Goal: Task Accomplishment & Management: Manage account settings

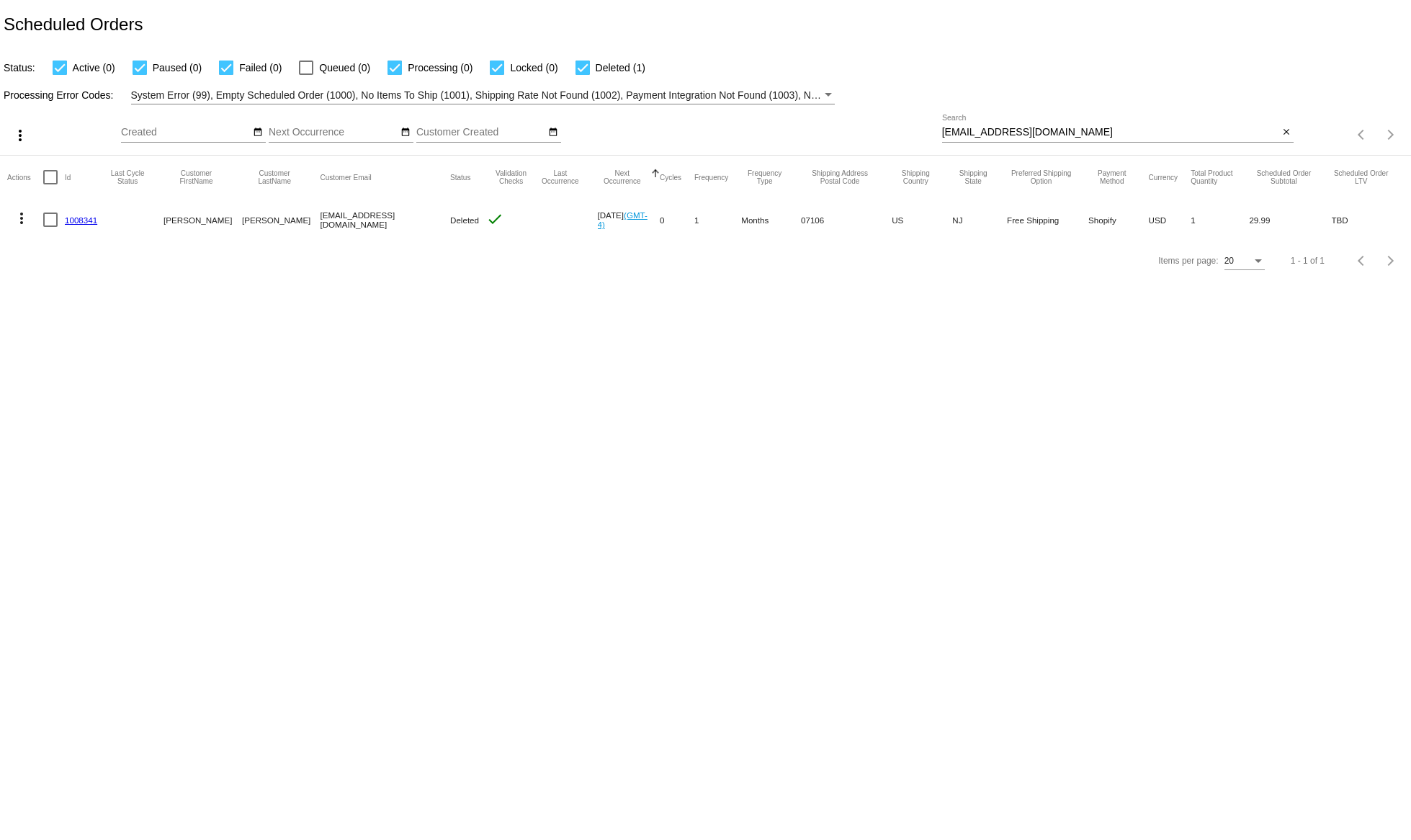
click at [1017, 131] on input "[EMAIL_ADDRESS][DOMAIN_NAME]" at bounding box center [1111, 133] width 337 height 11
paste input "[EMAIL_ADDRESS]"
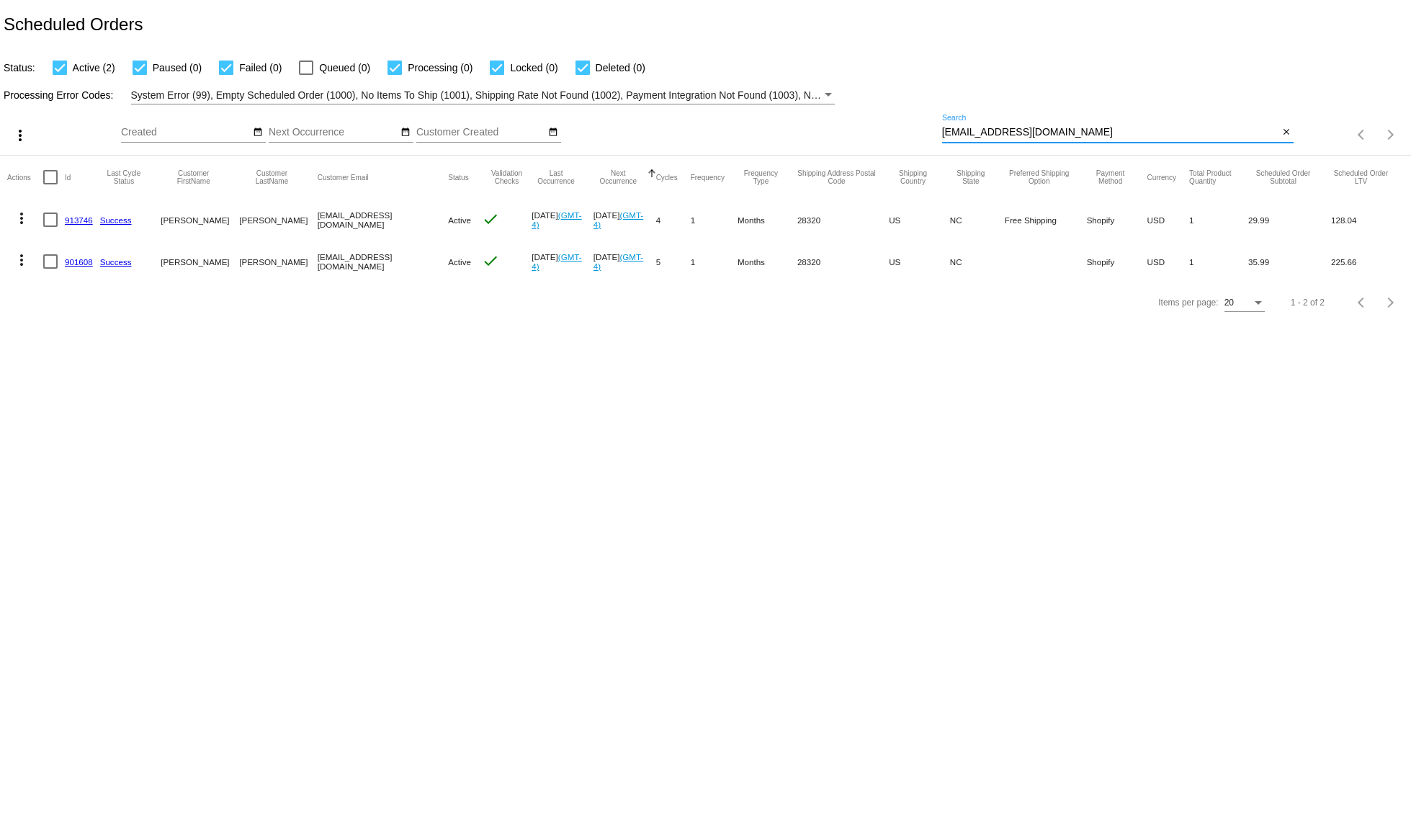
type input "[EMAIL_ADDRESS][DOMAIN_NAME]"
click at [99, 211] on mat-cell "913746" at bounding box center [82, 219] width 35 height 41
drag, startPoint x: 99, startPoint y: 211, endPoint x: 63, endPoint y: 212, distance: 36.0
click at [63, 212] on mat-row "more_vert 913746 Success [PERSON_NAME] [EMAIL_ADDRESS][DOMAIN_NAME] Active chec…" at bounding box center [706, 219] width 1397 height 41
click at [26, 218] on mat-icon "more_vert" at bounding box center [22, 218] width 17 height 17
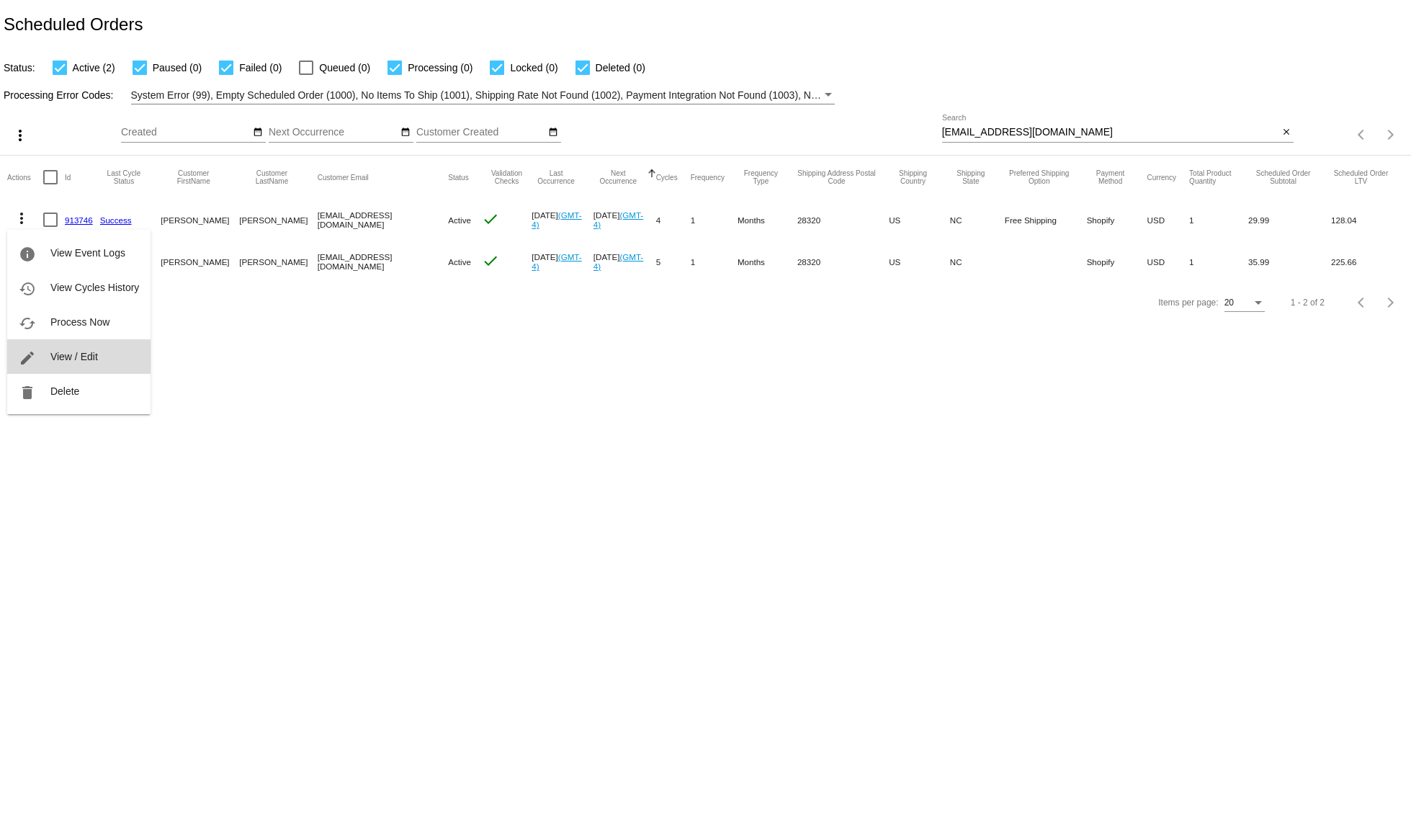
click at [59, 352] on span "View / Edit" at bounding box center [74, 356] width 47 height 11
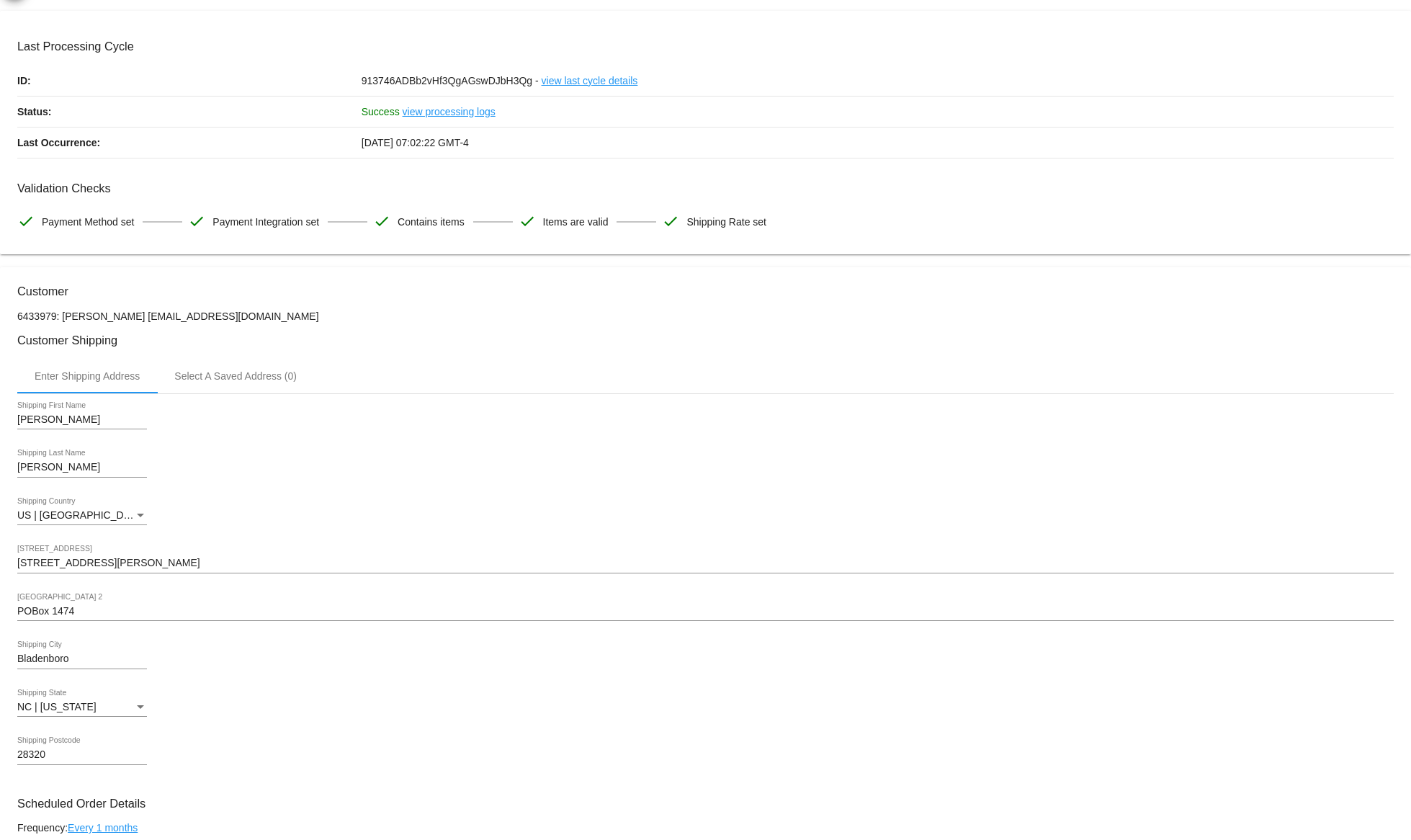
scroll to position [367, 0]
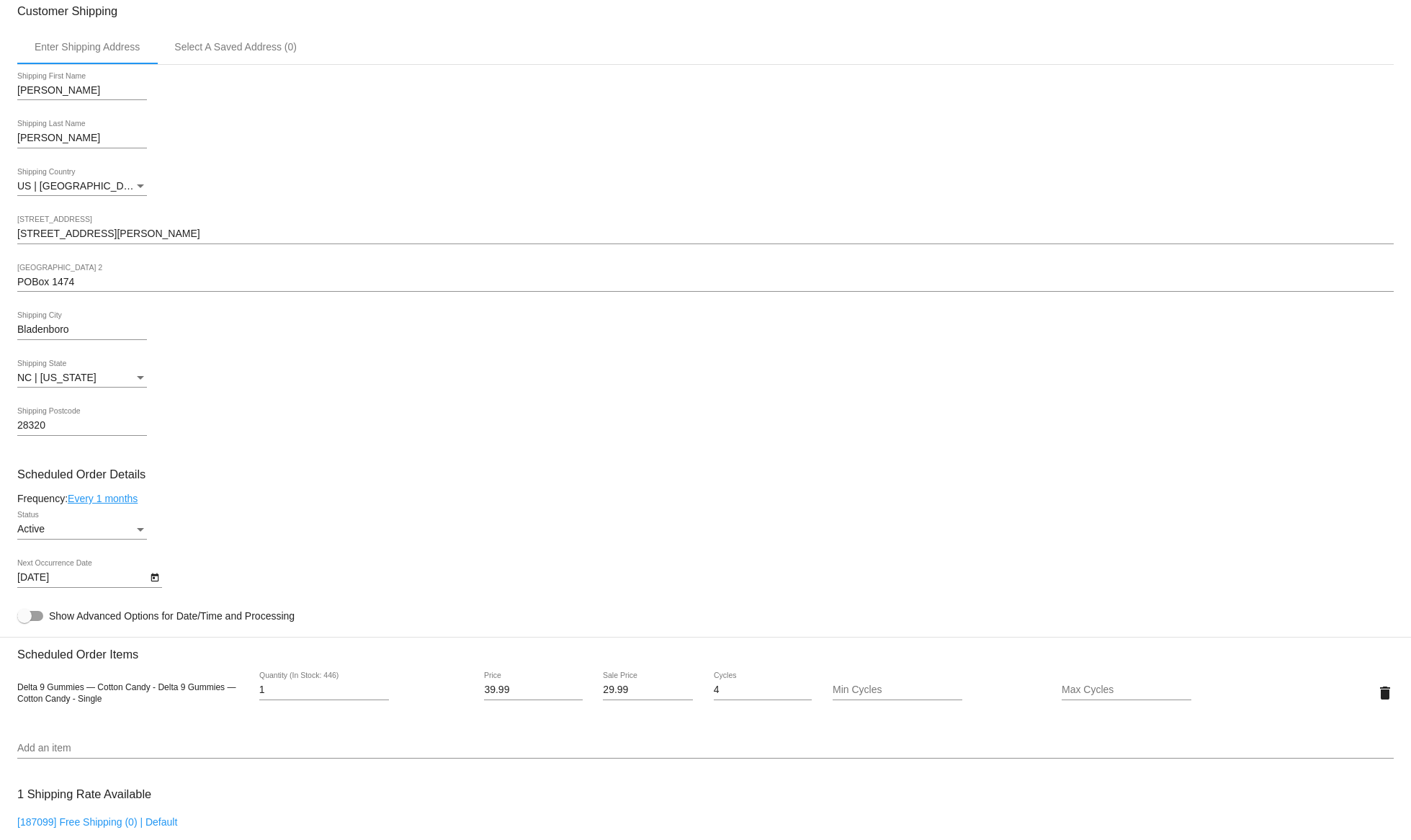
drag, startPoint x: 152, startPoint y: 691, endPoint x: 16, endPoint y: 690, distance: 136.0
click at [16, 690] on mat-card "Customer 6433979: [PERSON_NAME] [EMAIL_ADDRESS][DOMAIN_NAME] Customer Shipping …" at bounding box center [706, 657] width 1411 height 1440
copy span "Delta 9 Gummies — Cotton Candy"
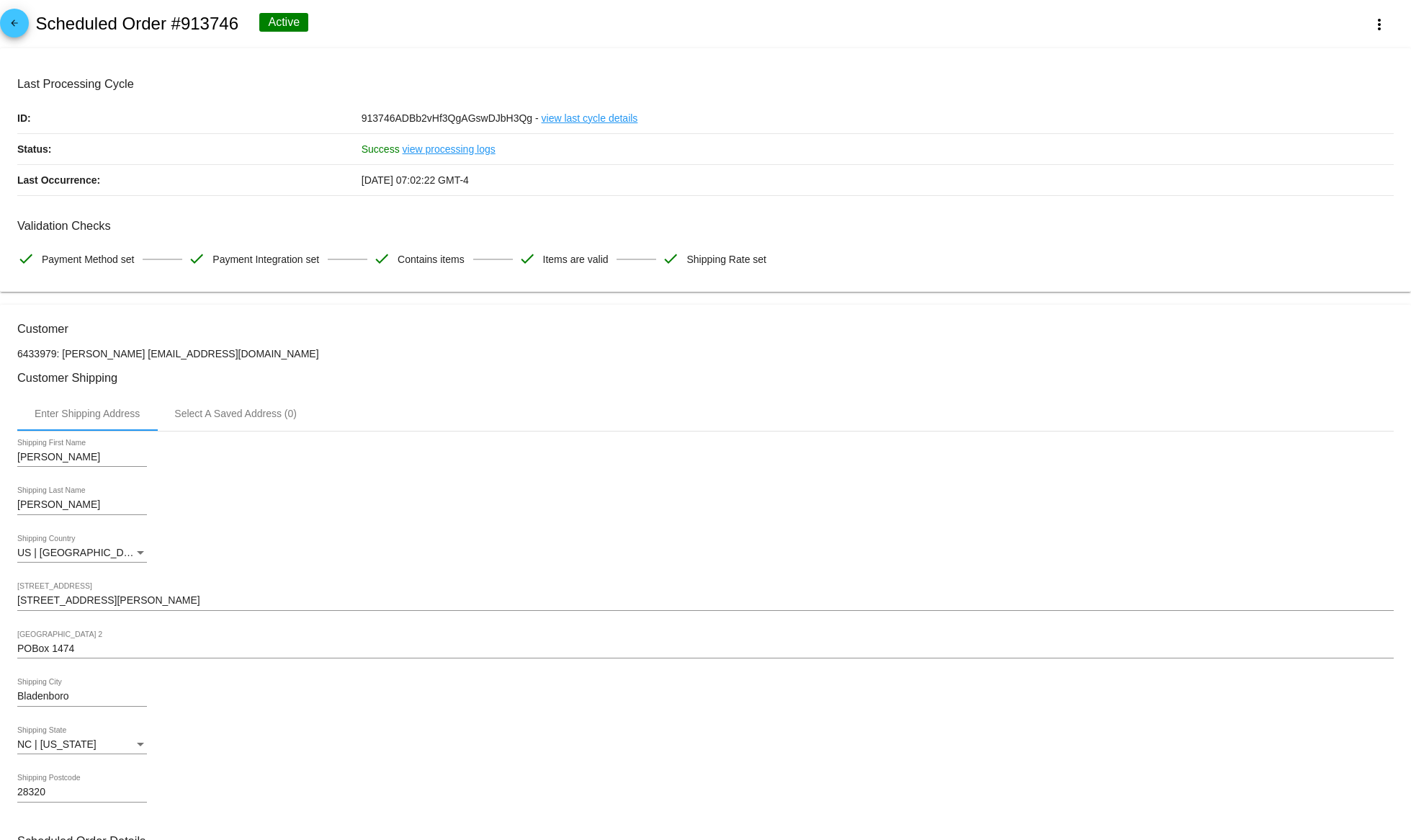
scroll to position [0, 0]
click at [16, 33] on mat-icon "arrow_back" at bounding box center [14, 27] width 17 height 17
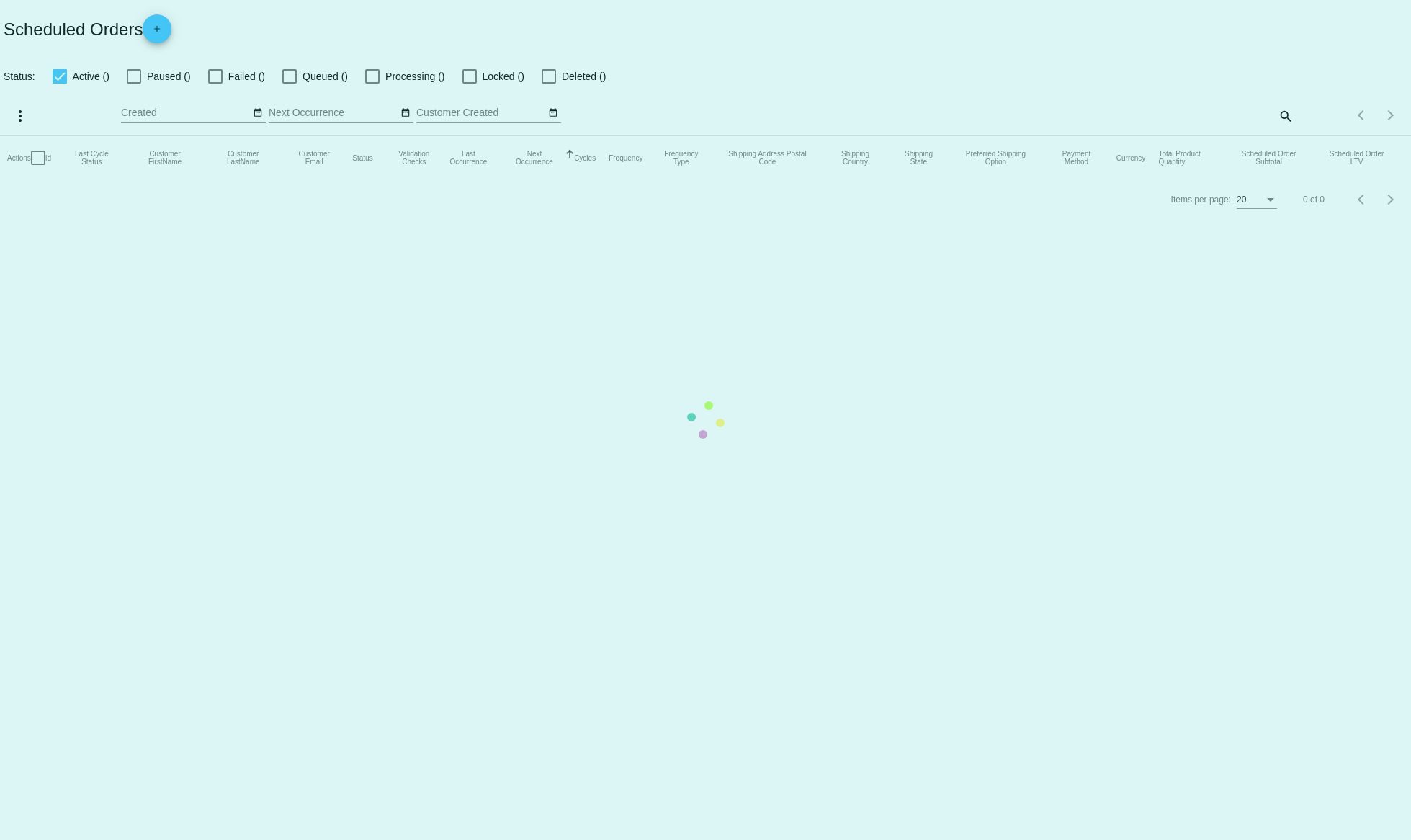
checkbox input "true"
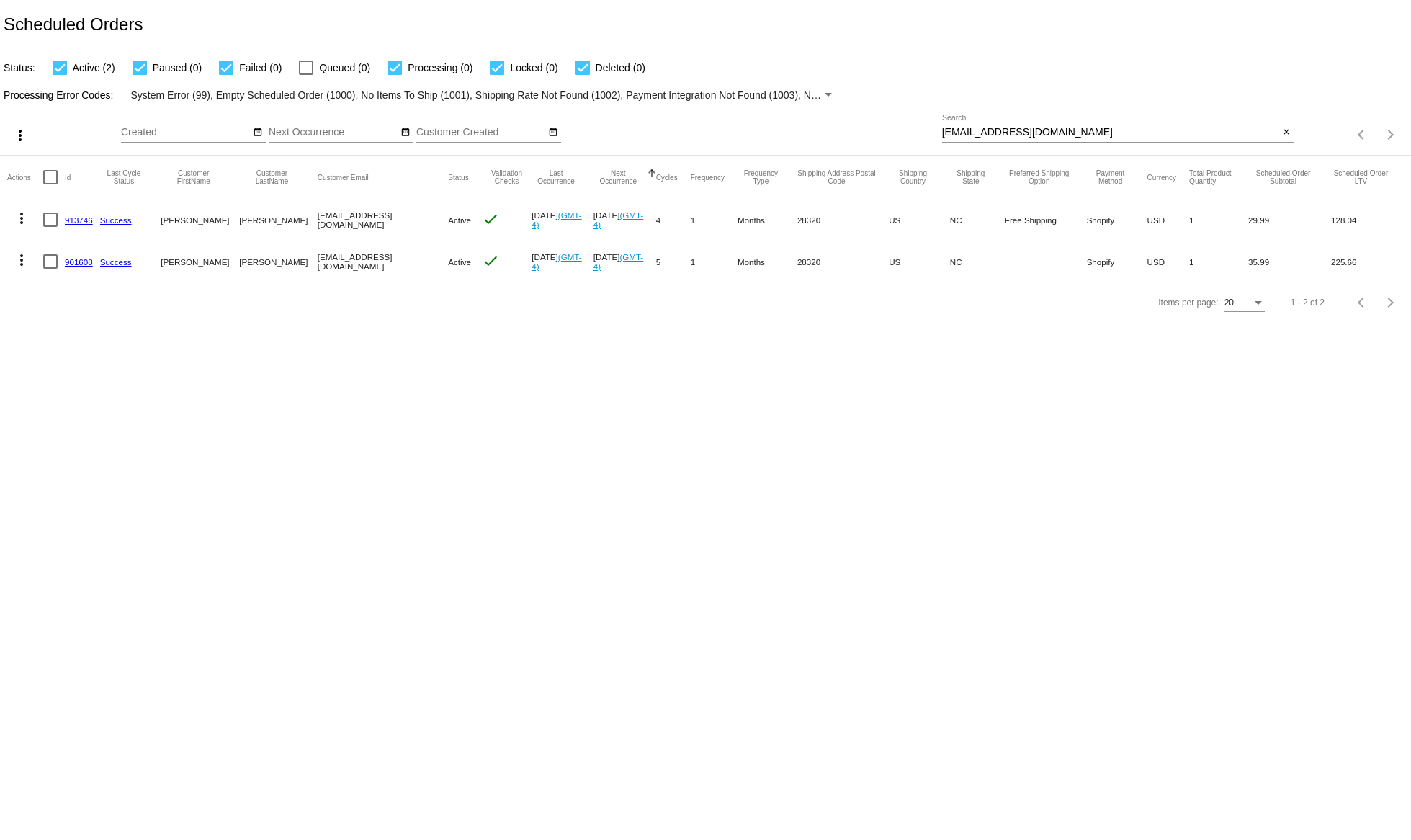
drag, startPoint x: 95, startPoint y: 250, endPoint x: 56, endPoint y: 259, distance: 40.0
click at [56, 259] on mat-row "more_vert 901608 Success [PERSON_NAME] [EMAIL_ADDRESS][DOMAIN_NAME] Active chec…" at bounding box center [706, 261] width 1397 height 41
copy div
click at [28, 256] on mat-icon "more_vert" at bounding box center [22, 260] width 17 height 17
click at [47, 394] on button "edit View / Edit" at bounding box center [79, 398] width 143 height 35
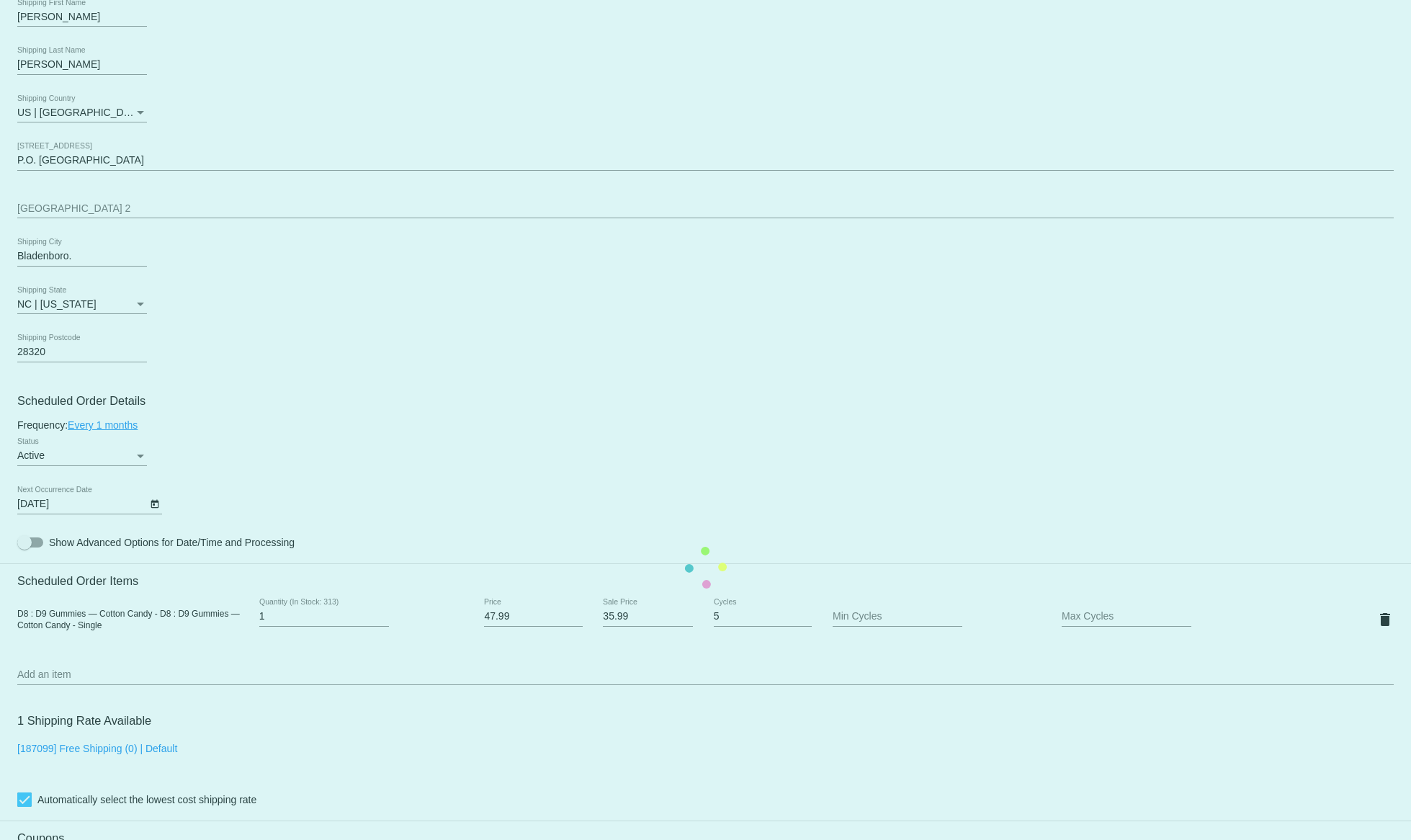
scroll to position [441, 0]
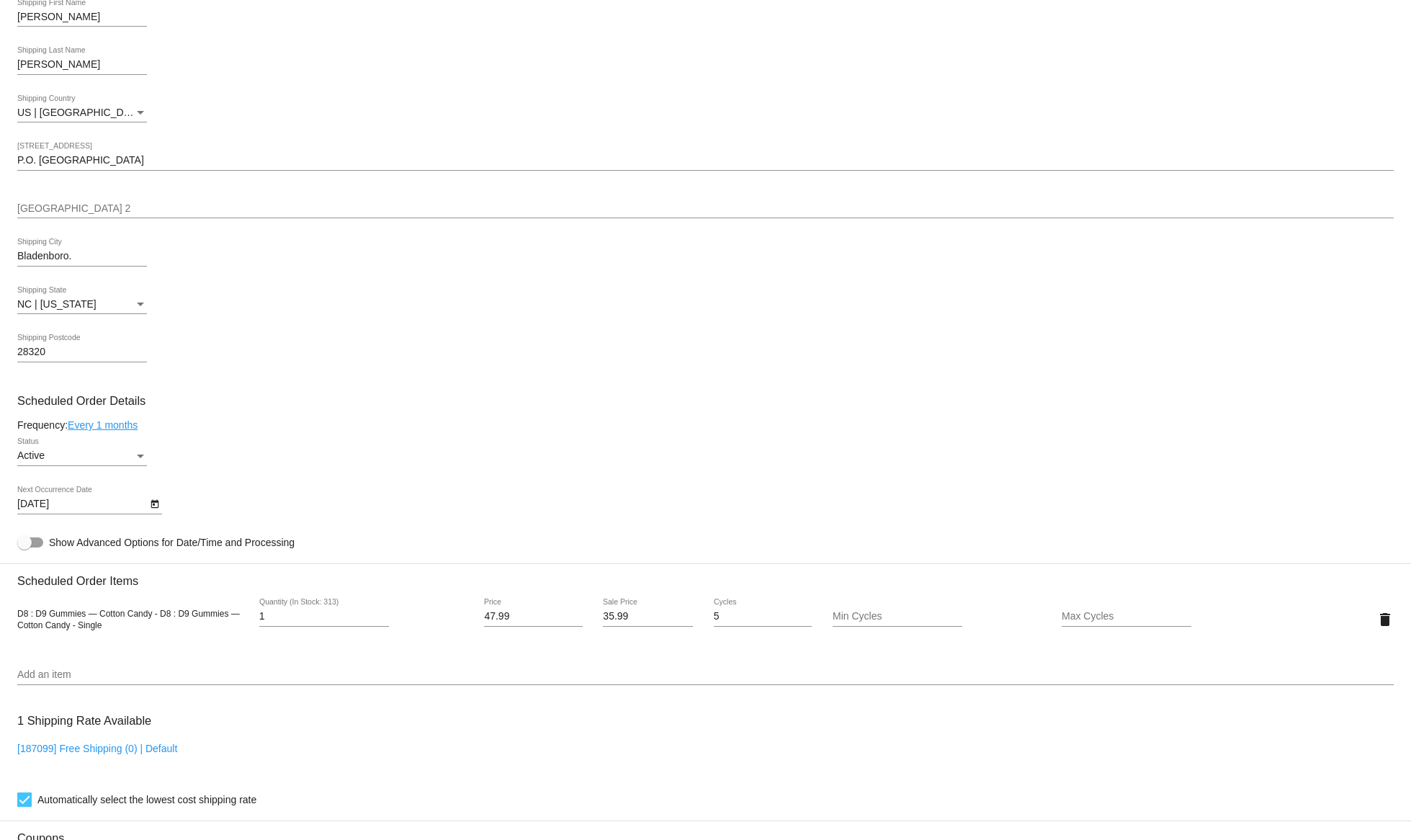
drag, startPoint x: 152, startPoint y: 620, endPoint x: 8, endPoint y: 617, distance: 144.0
click at [0, 612] on body "arrow_back Scheduled Order #901608 Active more_vert Last Processing Cycle ID: 9…" at bounding box center [706, 420] width 1411 height 840
copy span "D8 : D9 Gummies — Cotton Candy"
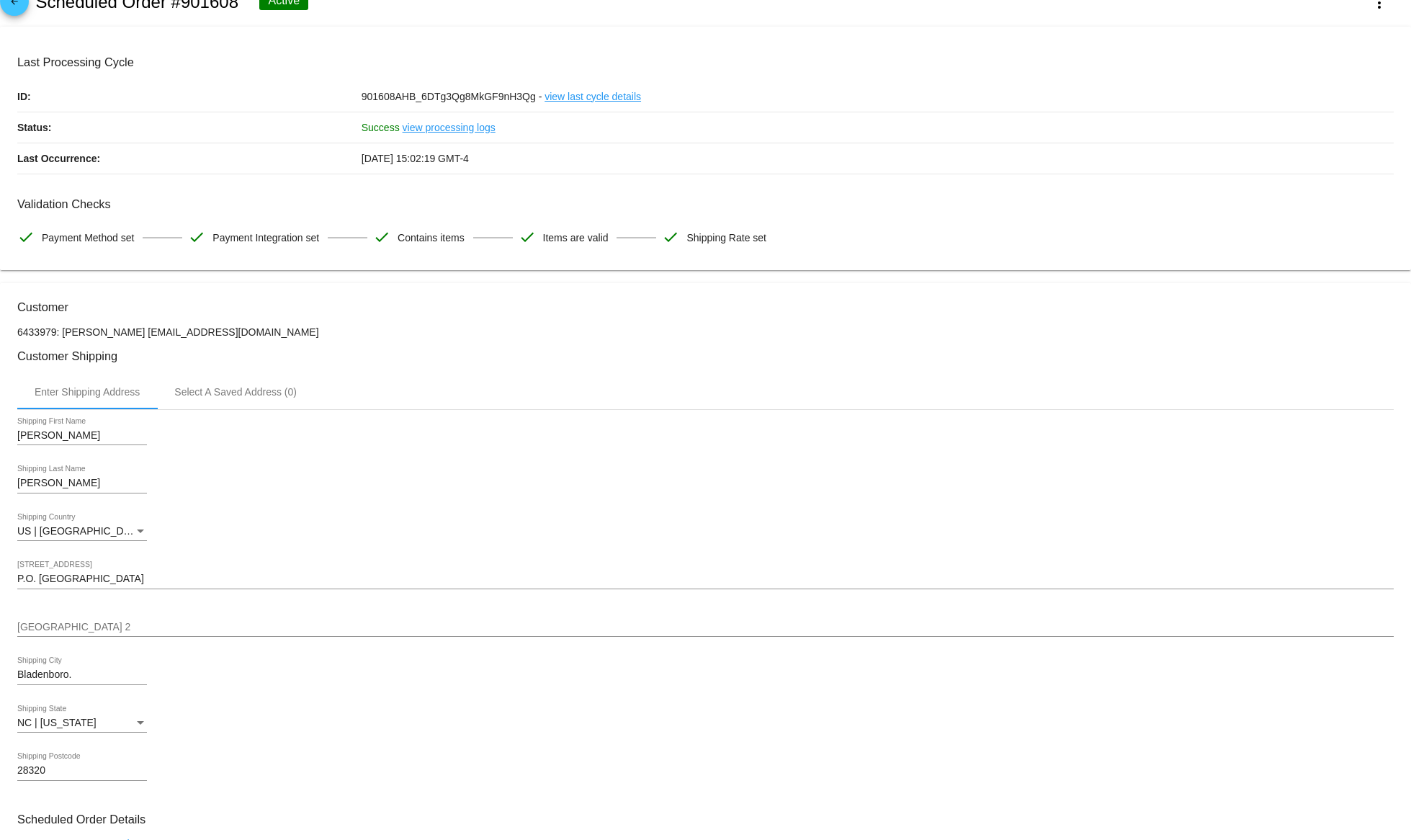
scroll to position [0, 0]
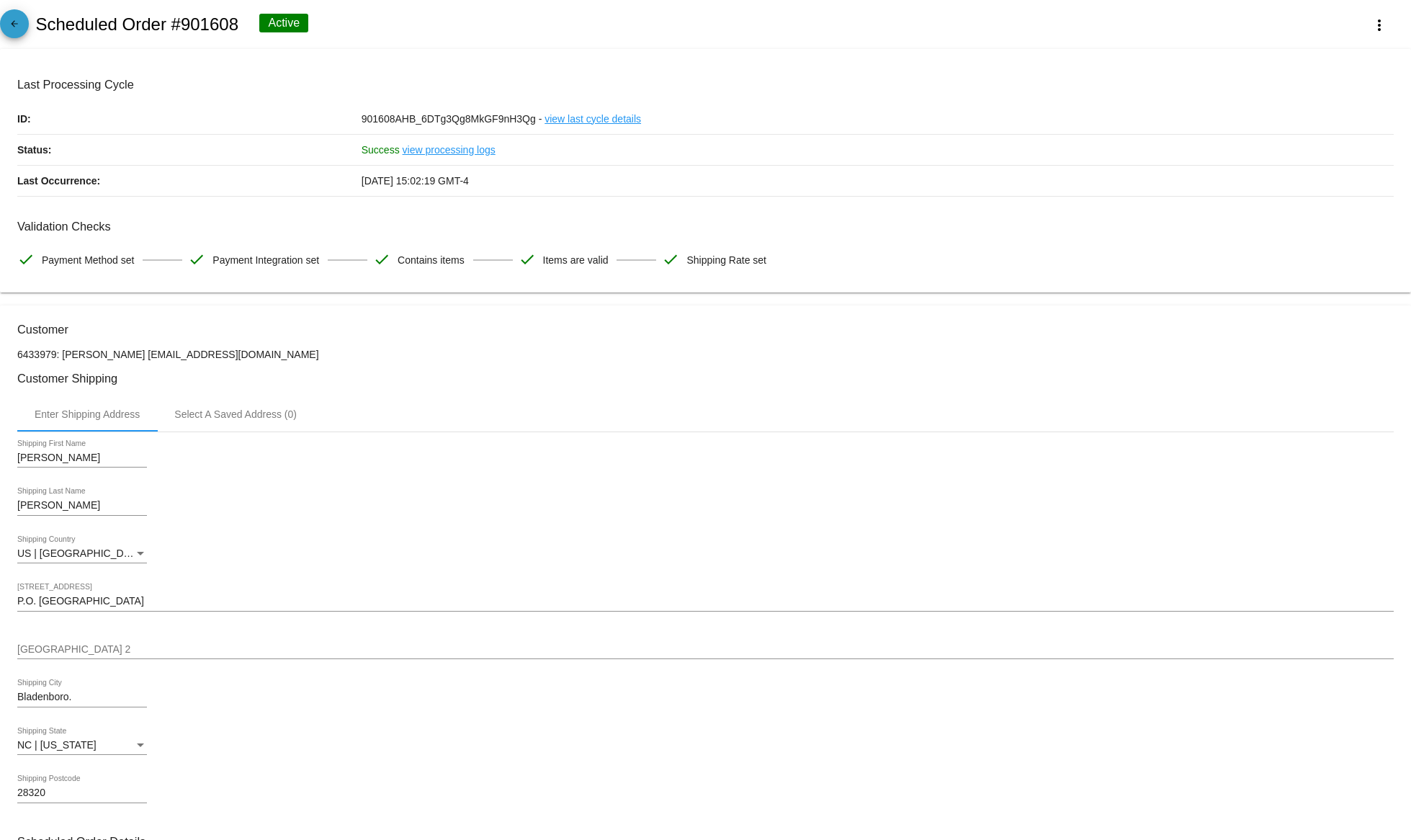
click at [17, 27] on mat-icon "arrow_back" at bounding box center [14, 27] width 17 height 17
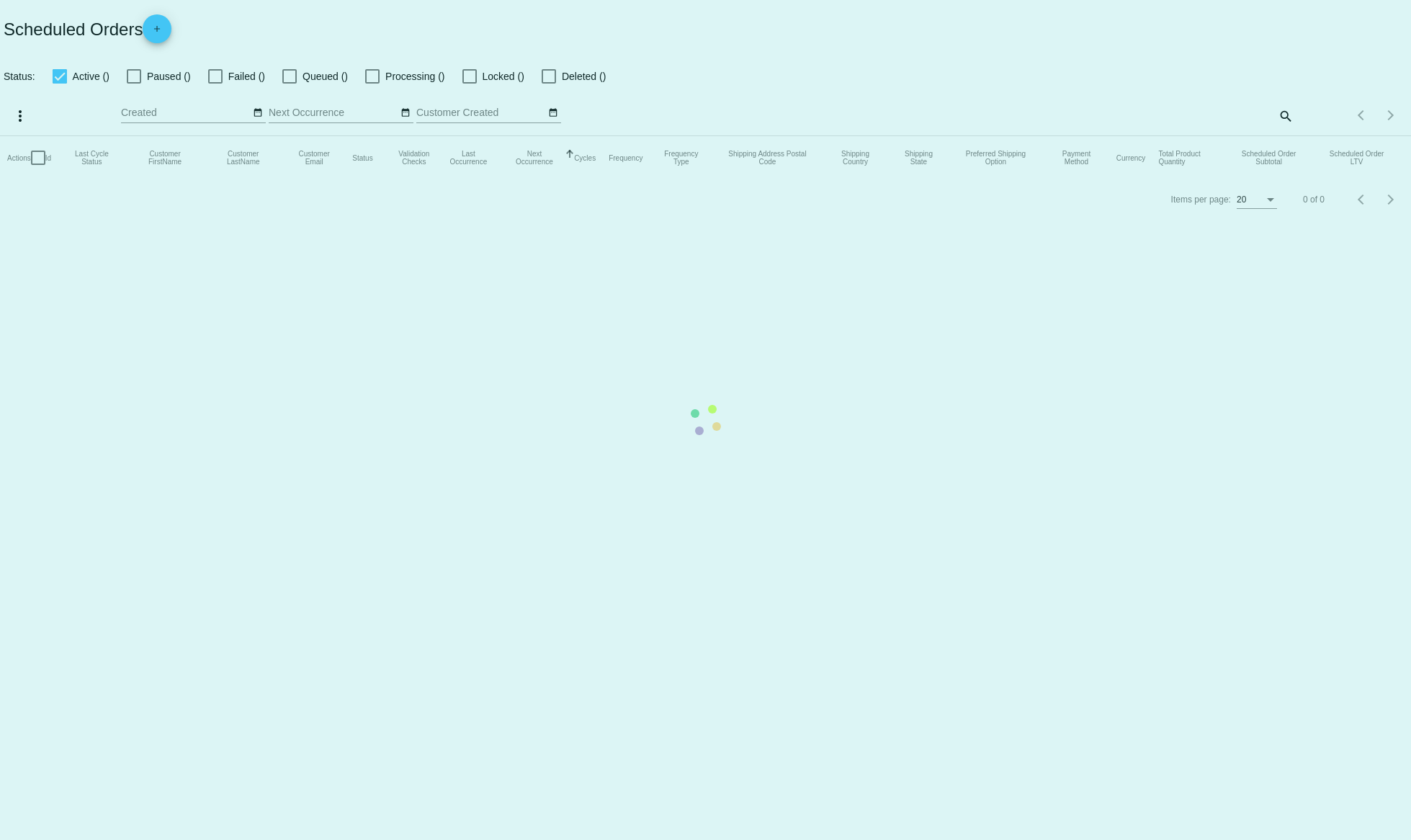
checkbox input "true"
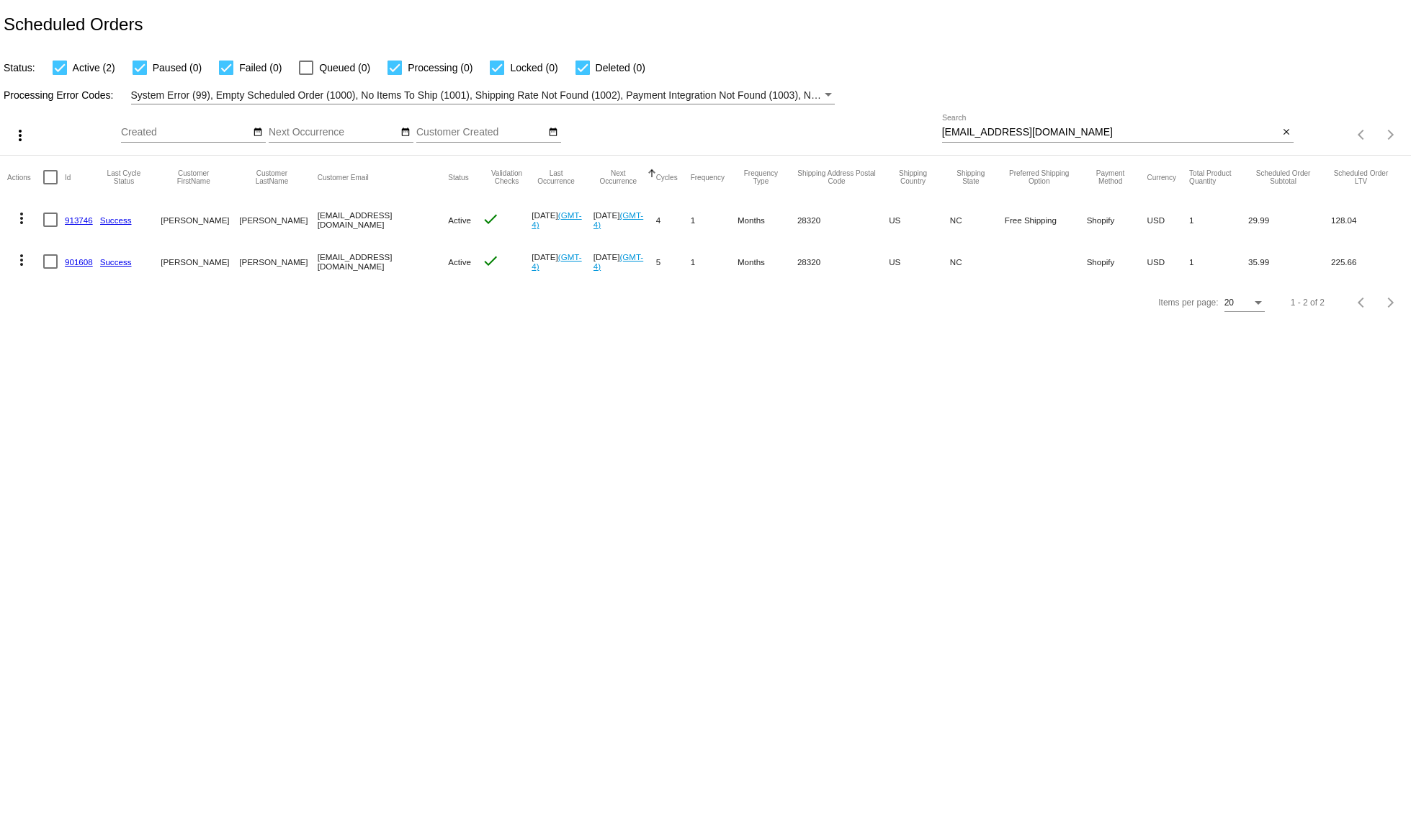
click at [22, 225] on mat-icon "more_vert" at bounding box center [22, 218] width 17 height 17
click at [69, 394] on span "Delete" at bounding box center [65, 391] width 29 height 11
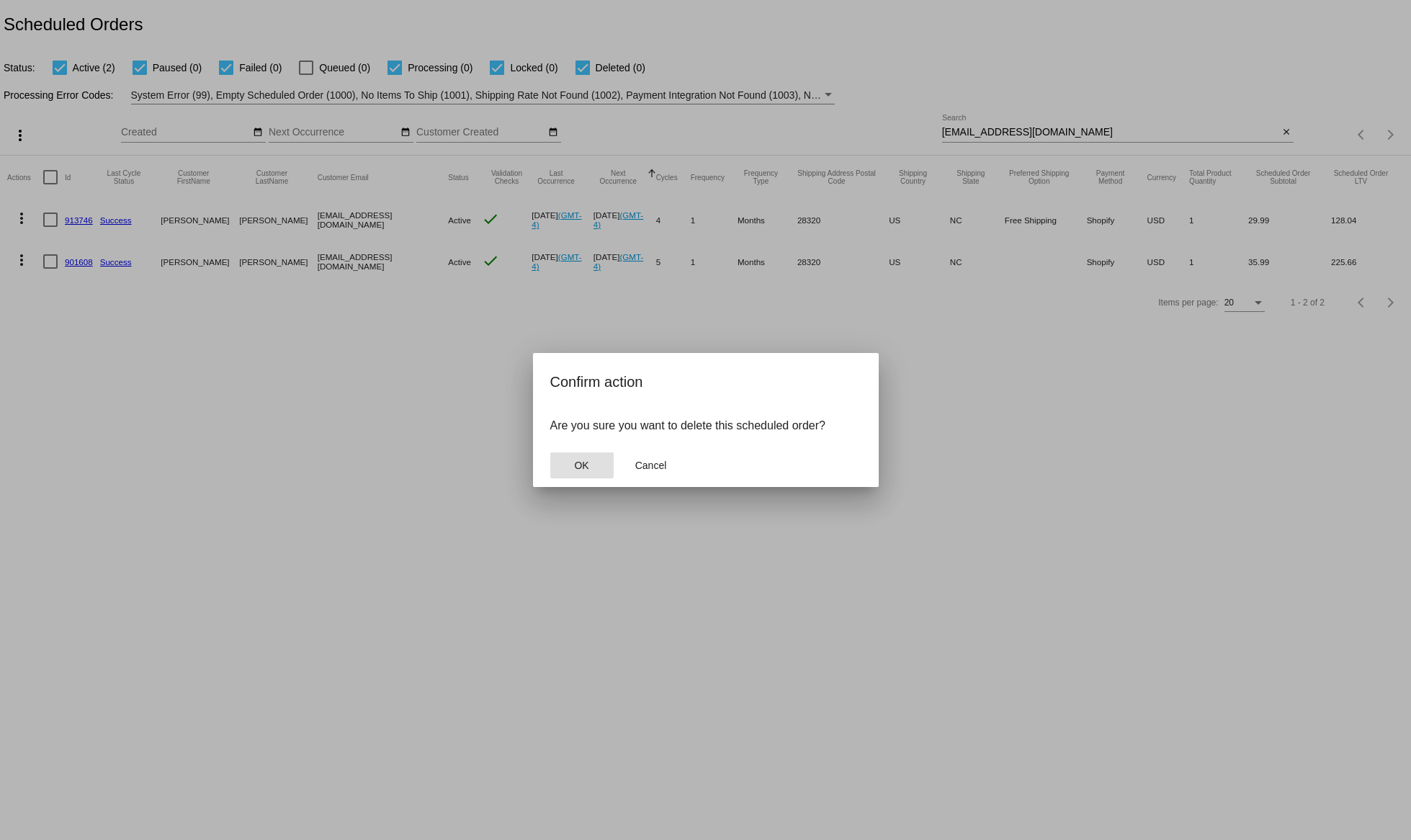
drag, startPoint x: 595, startPoint y: 465, endPoint x: 341, endPoint y: 372, distance: 270.5
click at [595, 465] on button "OK" at bounding box center [581, 465] width 63 height 26
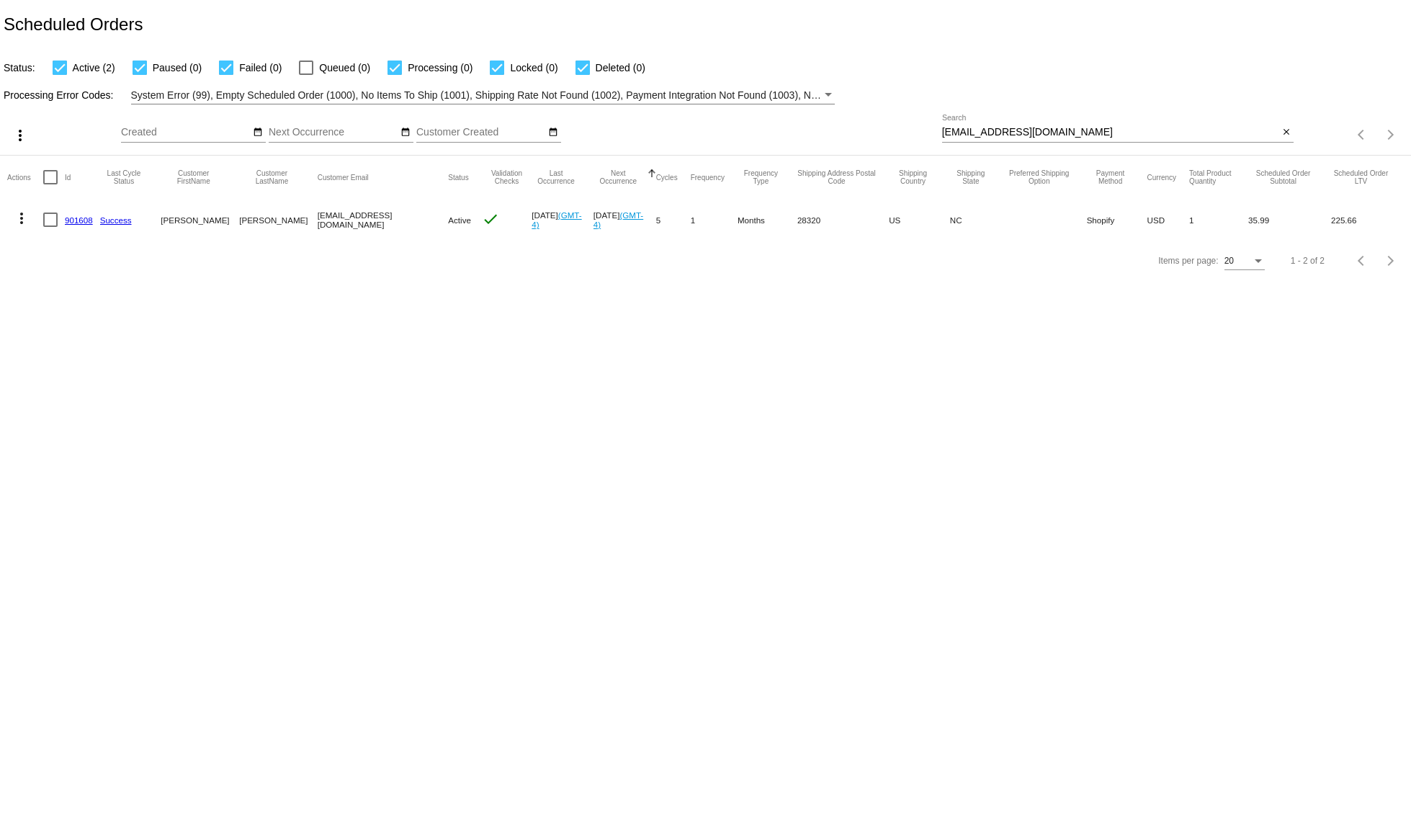
click at [20, 217] on mat-icon "more_vert" at bounding box center [22, 218] width 17 height 17
click at [59, 385] on button "delete Delete" at bounding box center [79, 391] width 143 height 35
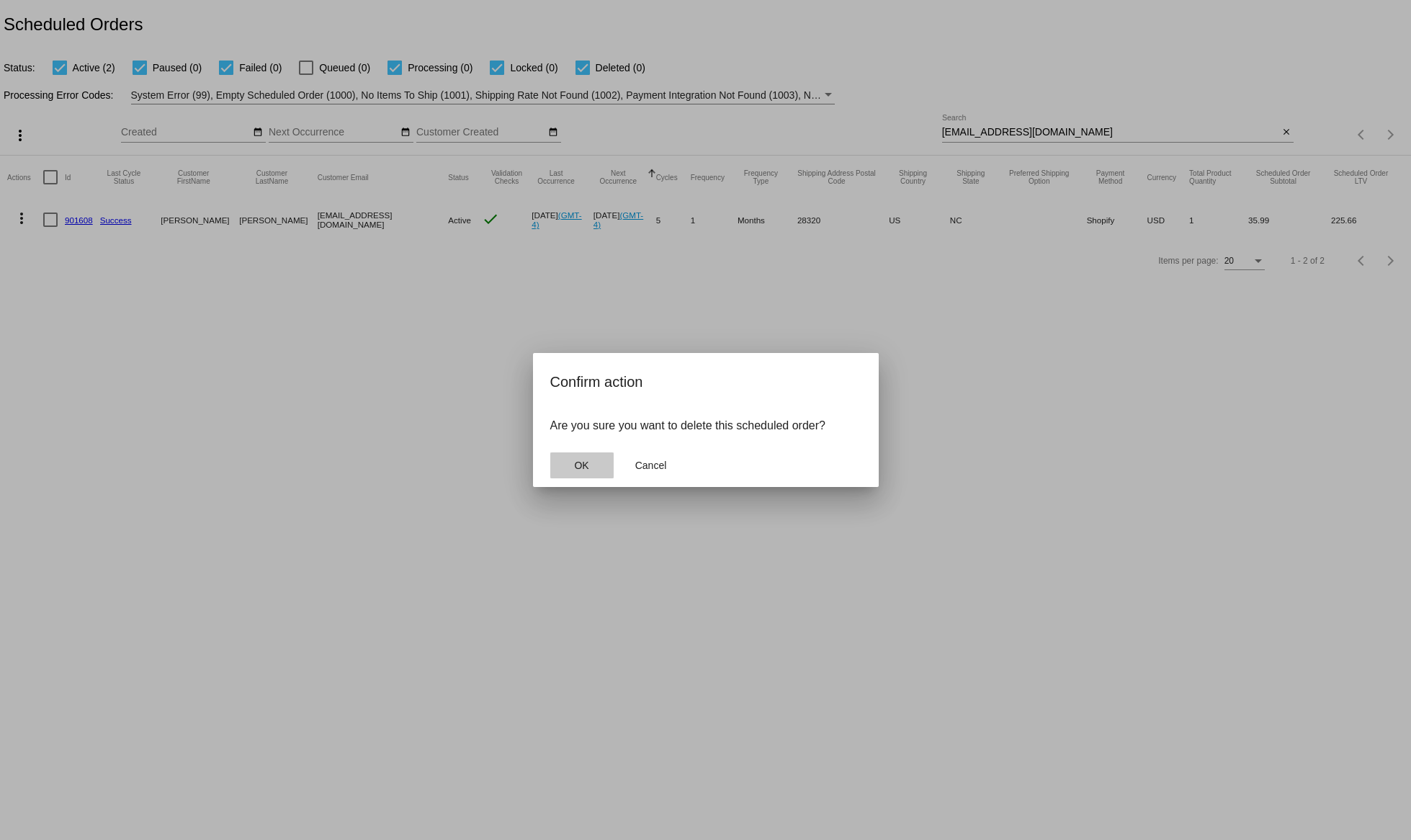
click at [601, 470] on button "OK" at bounding box center [581, 465] width 63 height 26
